Goal: Answer question/provide support: Answer question/provide support

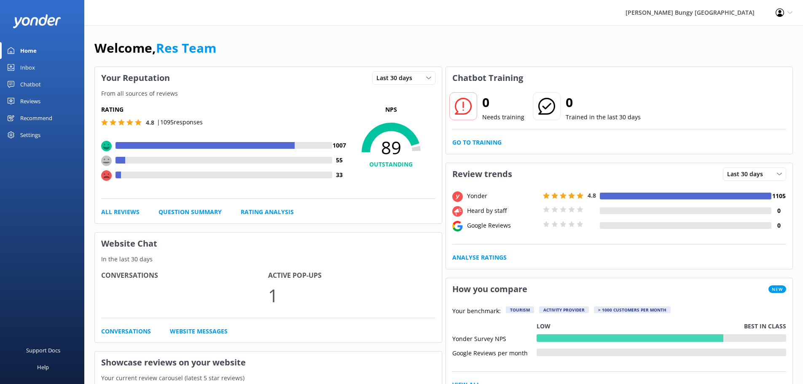
click at [21, 67] on div "Inbox" at bounding box center [27, 67] width 15 height 17
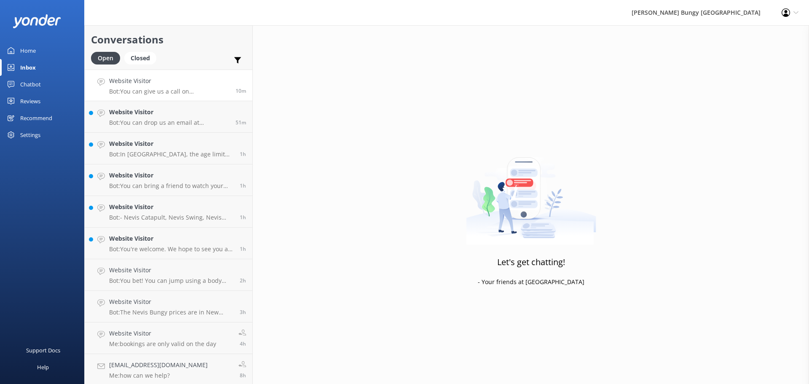
click at [201, 94] on p "Bot: You can give us a call on [PHONE_NUMBER] or [PHONE_NUMBER] to chat with a …" at bounding box center [169, 92] width 120 height 8
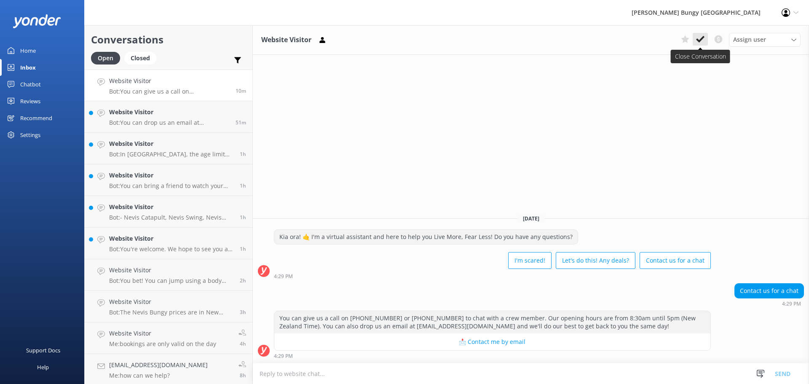
click at [702, 41] on icon at bounding box center [700, 39] width 8 height 8
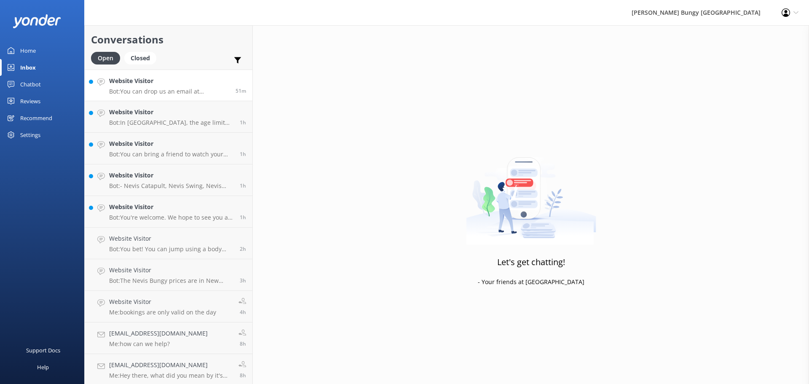
click at [181, 96] on link "Website Visitor Bot: You can drop us an email at [EMAIL_ADDRESS][DOMAIN_NAME], …" at bounding box center [169, 86] width 168 height 32
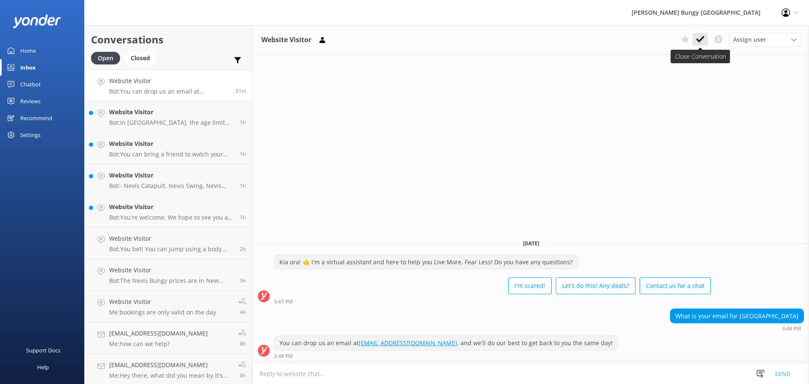
click at [701, 40] on use at bounding box center [700, 39] width 8 height 7
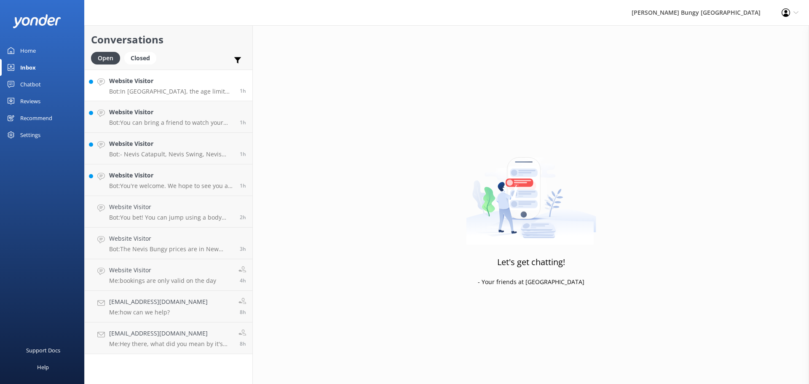
click at [171, 88] on p "Bot: In [GEOGRAPHIC_DATA], the age limit for most activities like the Skywalk, …" at bounding box center [171, 92] width 124 height 8
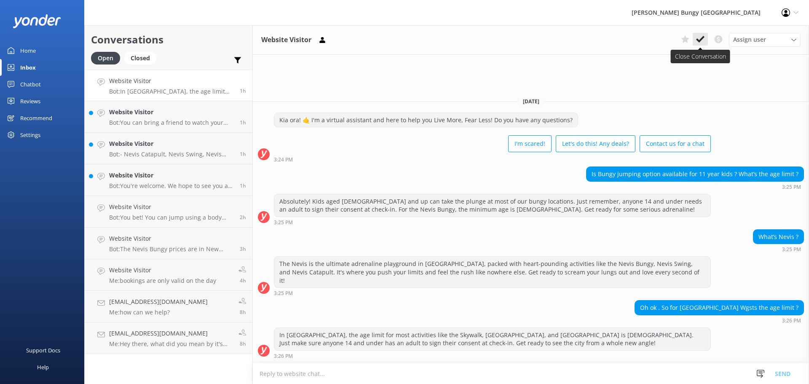
click at [707, 41] on button at bounding box center [700, 39] width 15 height 13
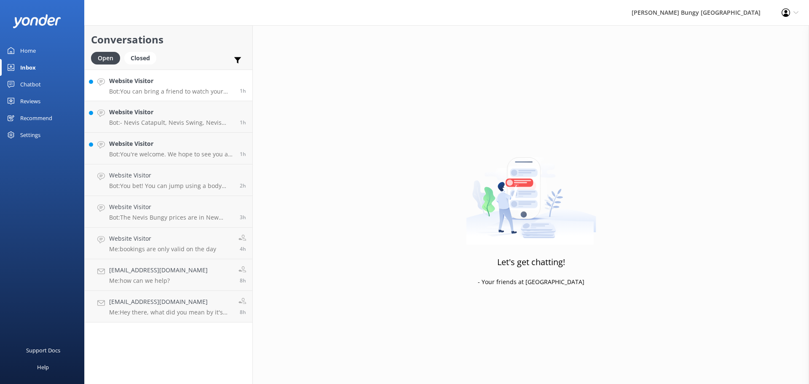
click at [181, 91] on p "Bot: You can bring a friend to watch your epic jump! Spectator tickets are requ…" at bounding box center [171, 92] width 124 height 8
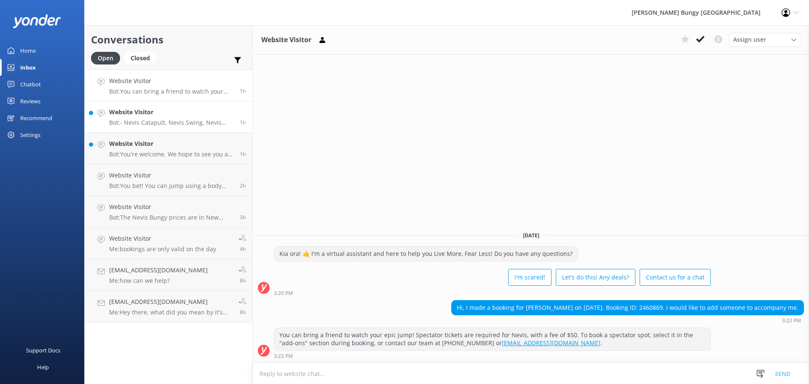
click at [172, 115] on h4 "Website Visitor" at bounding box center [171, 111] width 124 height 9
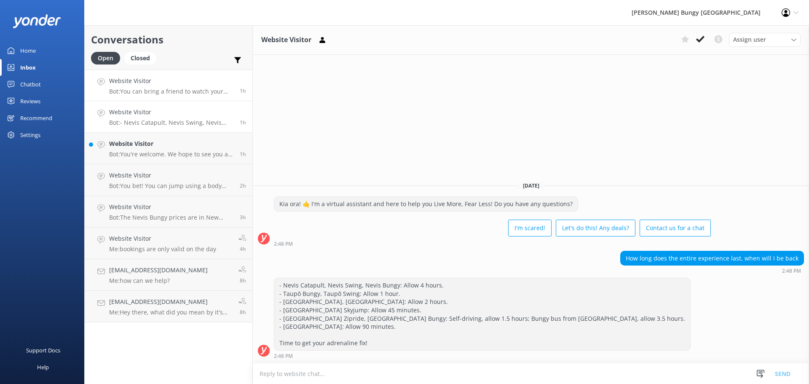
click at [196, 85] on h4 "Website Visitor" at bounding box center [171, 80] width 124 height 9
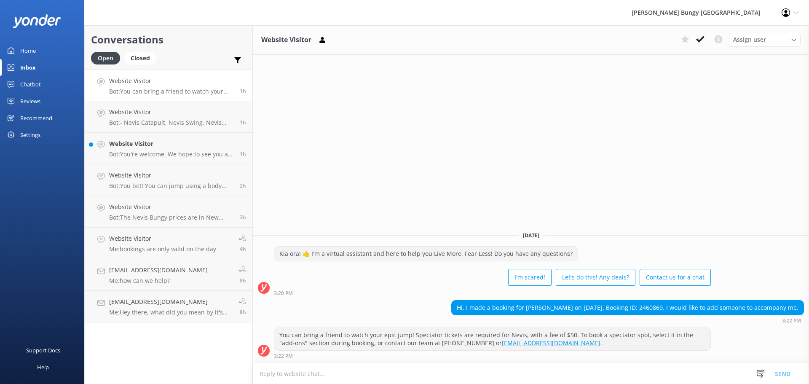
click at [652, 305] on div "Hi, I made a booking for [PERSON_NAME] on [DATE]. Booking ID: 2460869. I would …" at bounding box center [628, 307] width 352 height 14
copy div "2460869"
